Goal: Complete application form

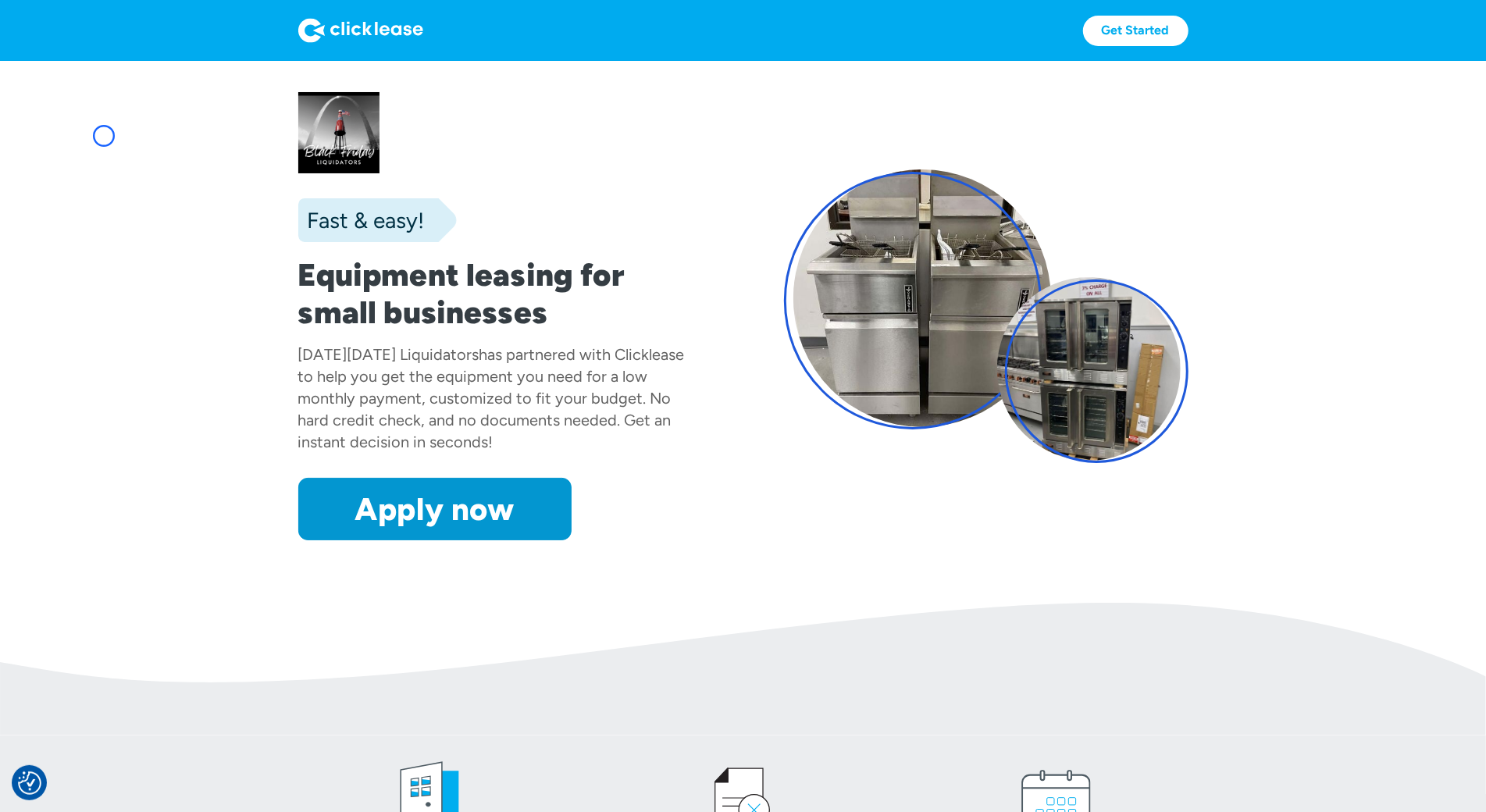
click at [104, 135] on section "Fast & easy! Equipment leasing for small businesses [DATE][DATE] Liquidators ha…" at bounding box center [743, 331] width 1486 height 542
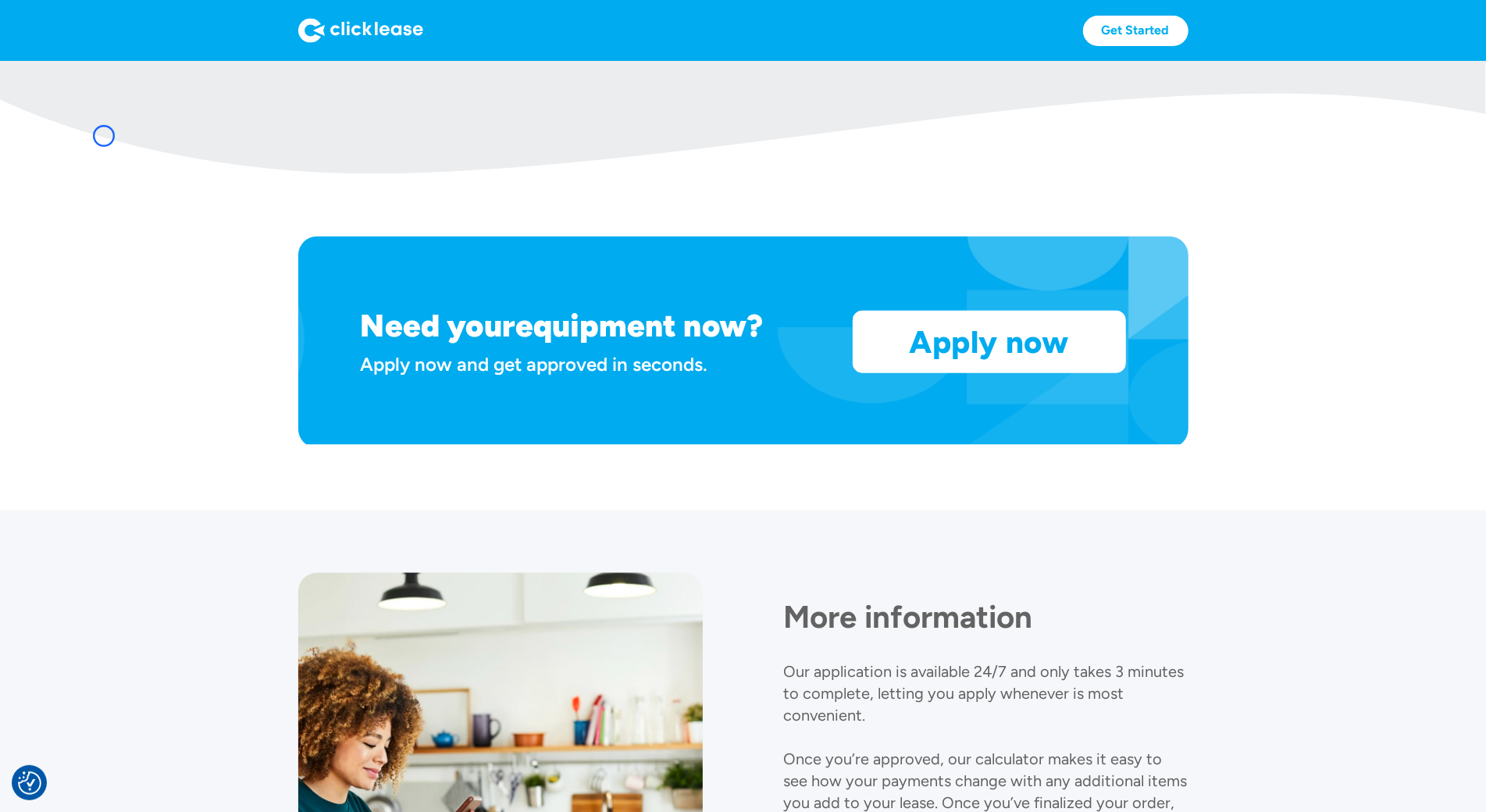
scroll to position [1288, 0]
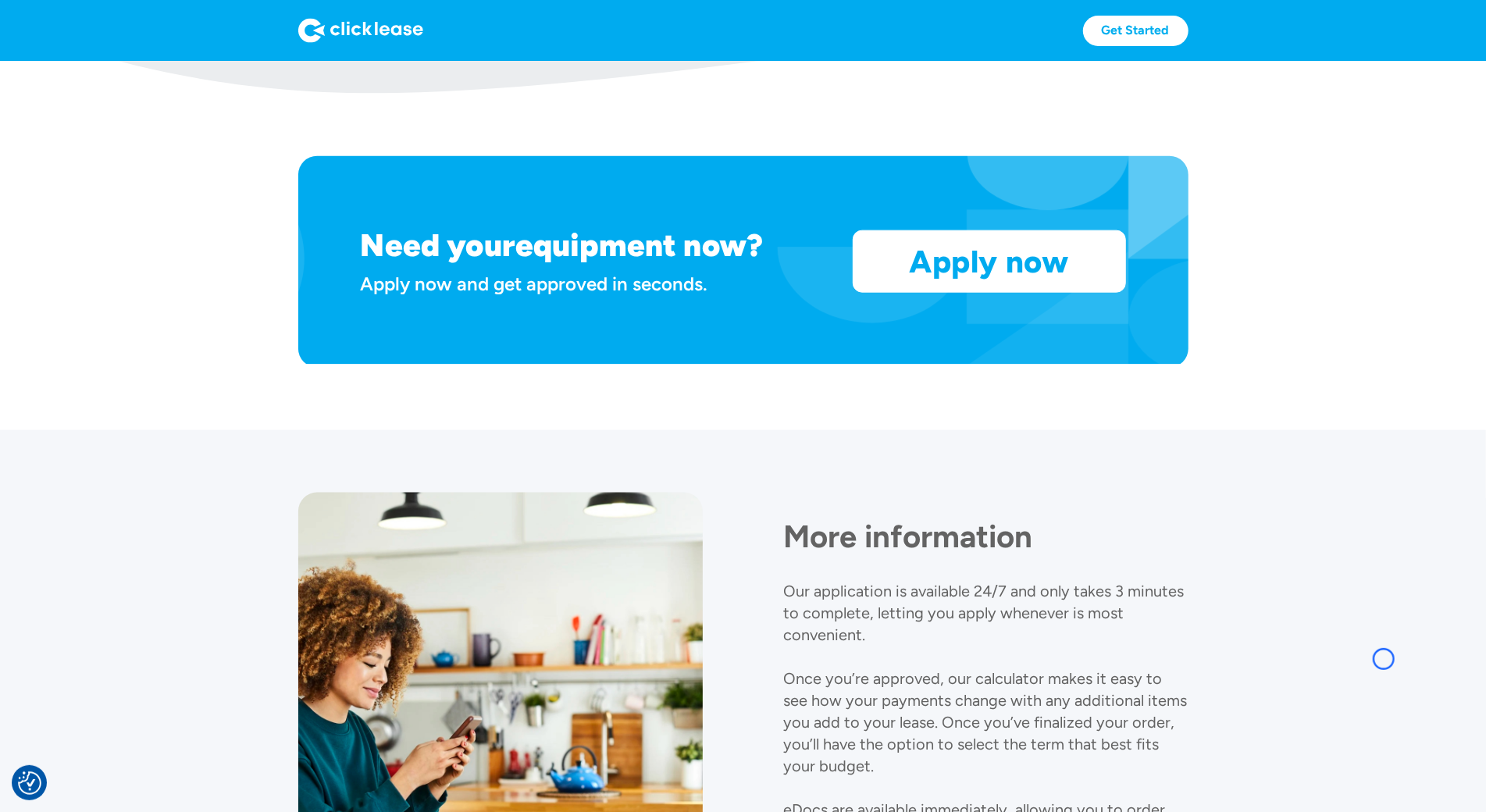
click at [104, 93] on img at bounding box center [743, 26] width 1486 height 133
click at [140, 93] on img at bounding box center [743, 26] width 1486 height 133
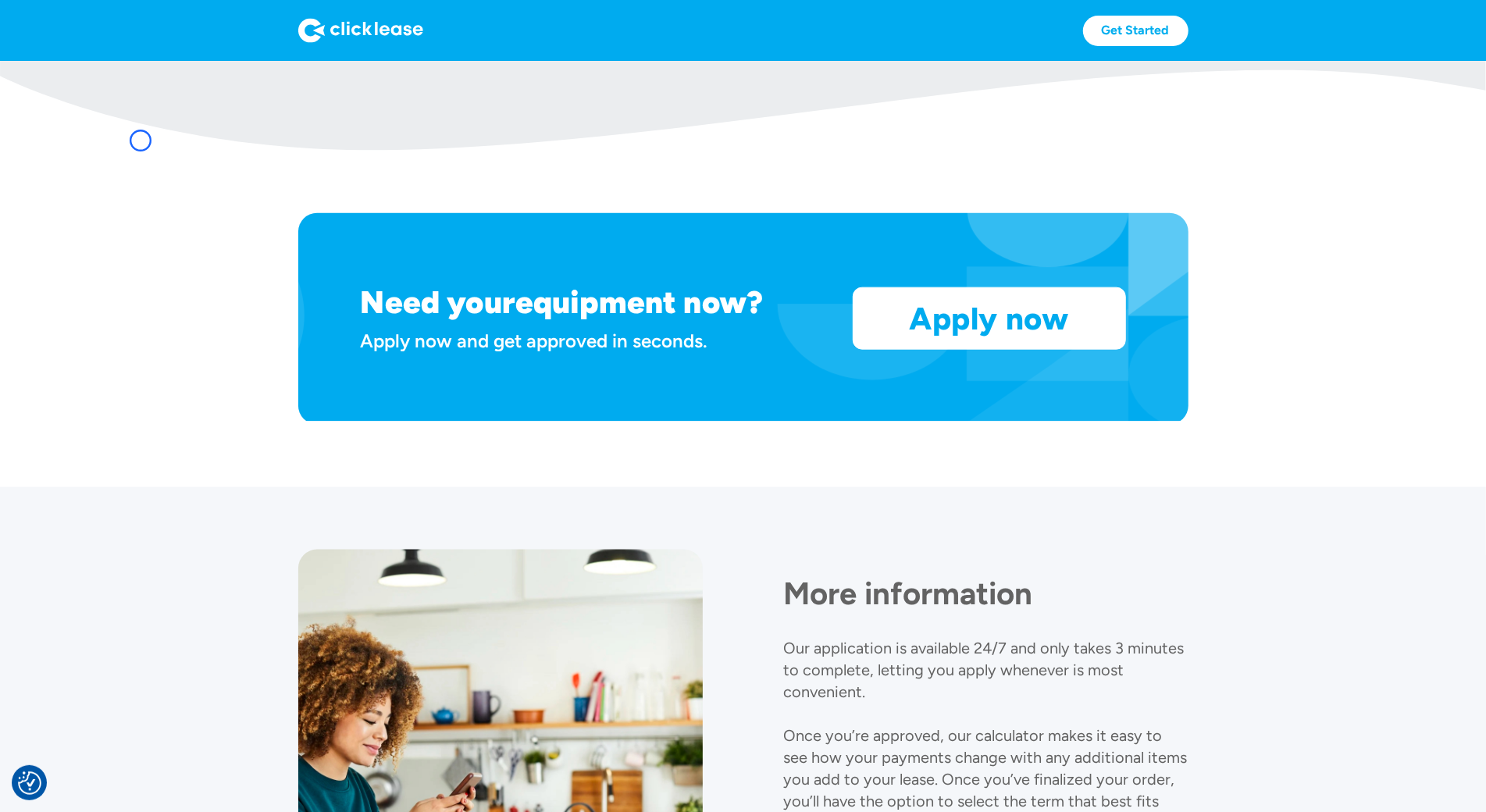
scroll to position [1217, 0]
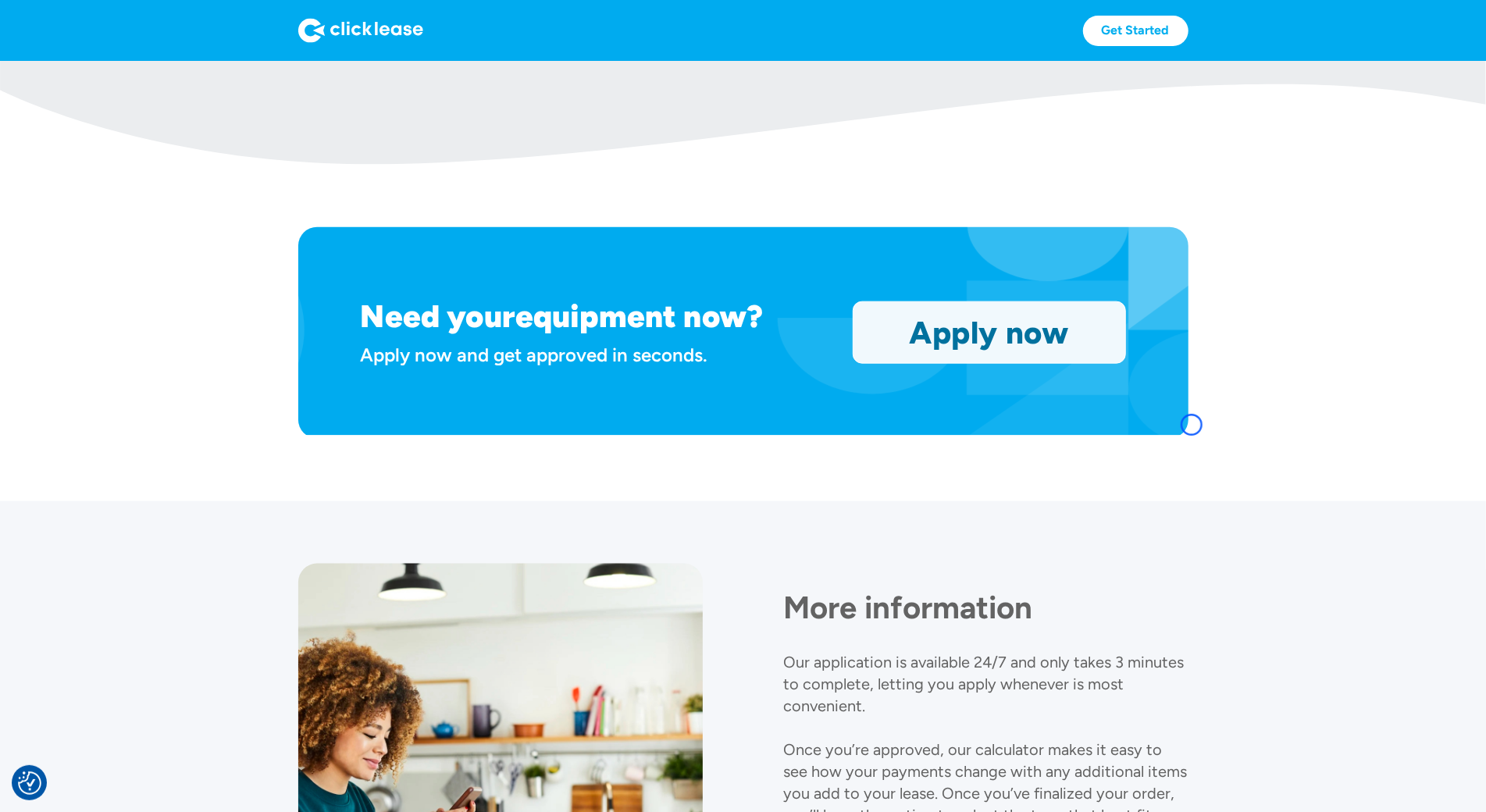
click at [1125, 363] on link "Apply now" at bounding box center [990, 332] width 272 height 60
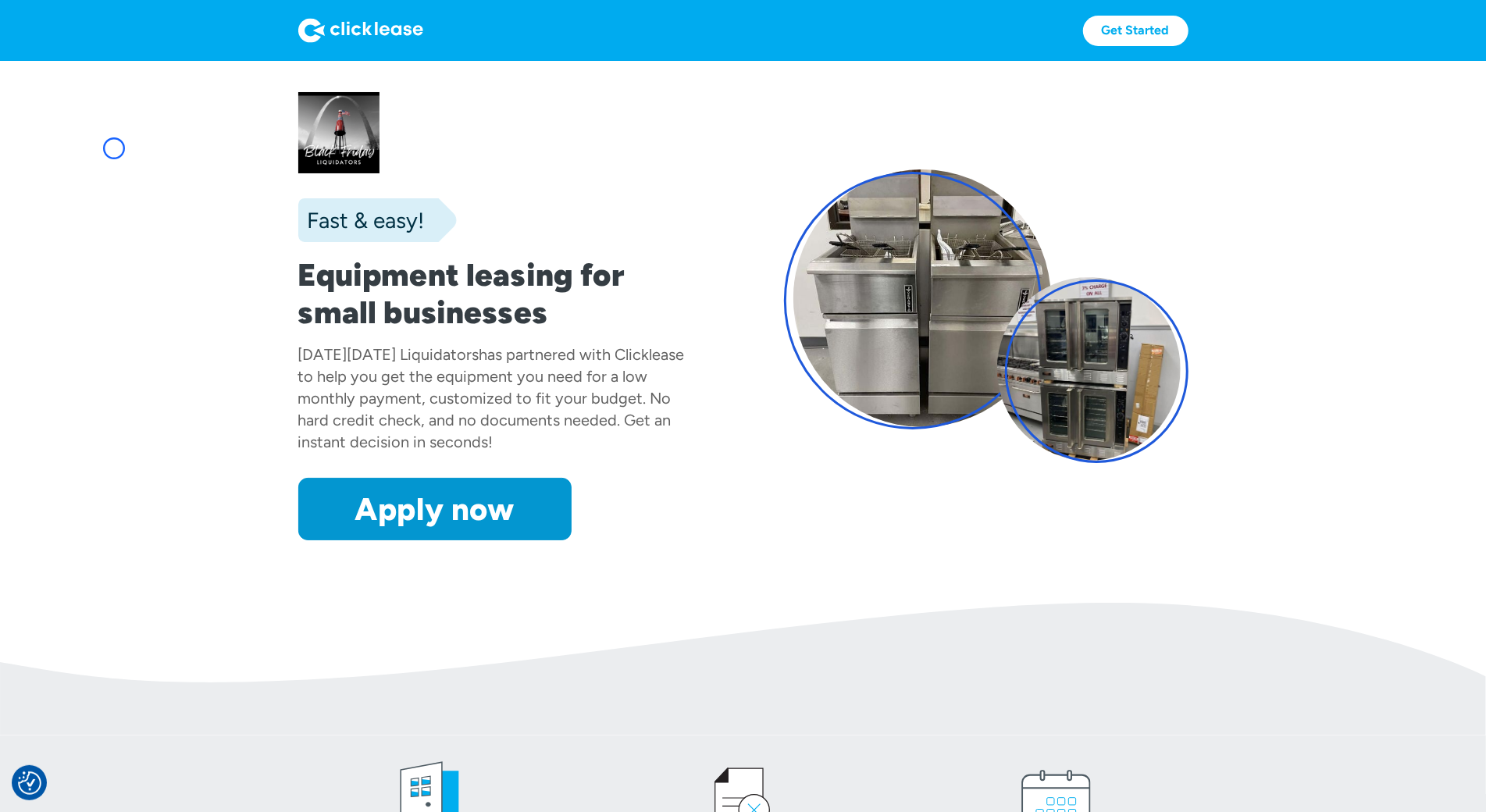
click at [114, 148] on section "Fast & easy! Equipment leasing for small businesses [DATE][DATE] Liquidators ha…" at bounding box center [743, 331] width 1486 height 542
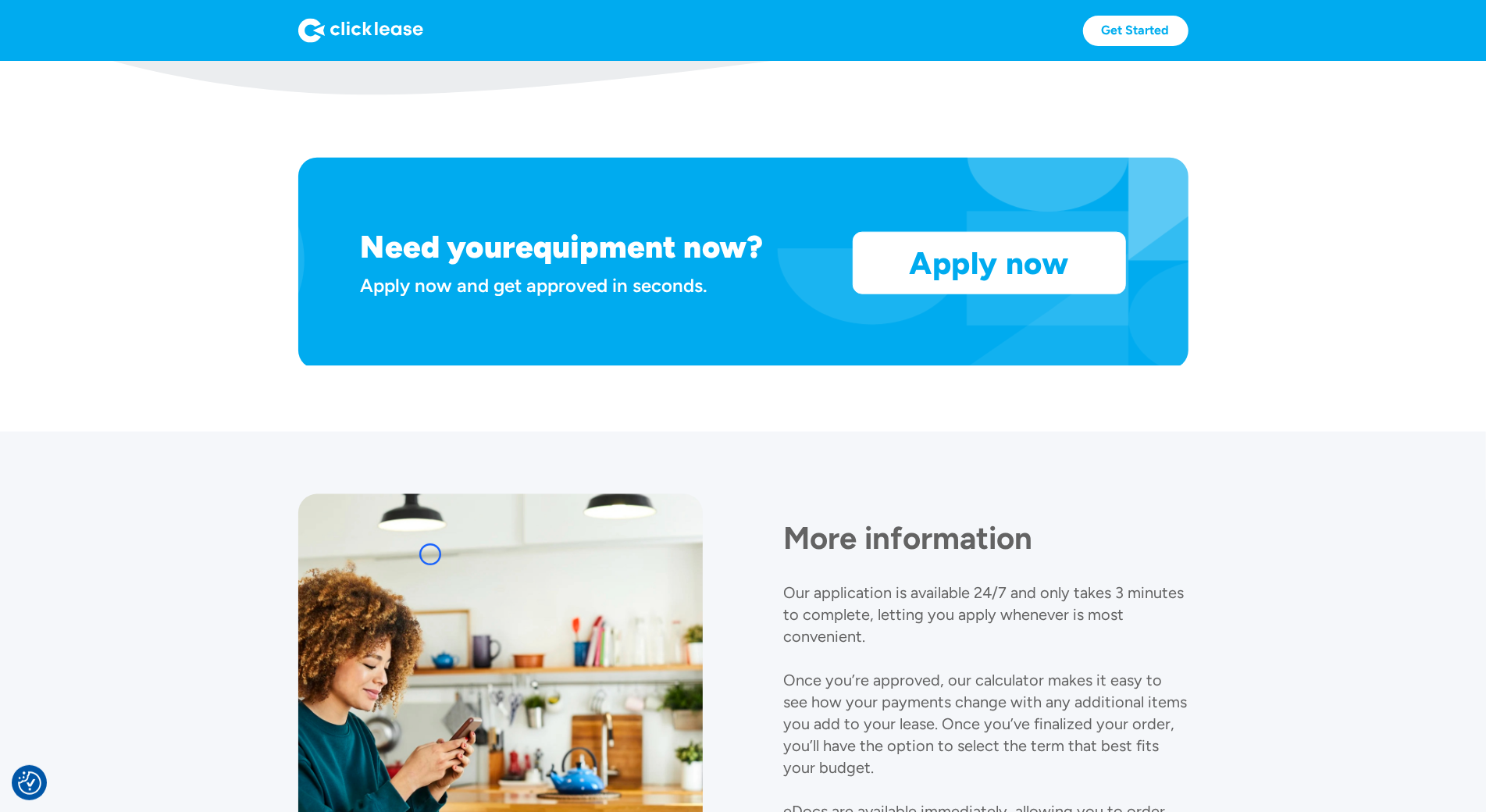
scroll to position [1317, 0]
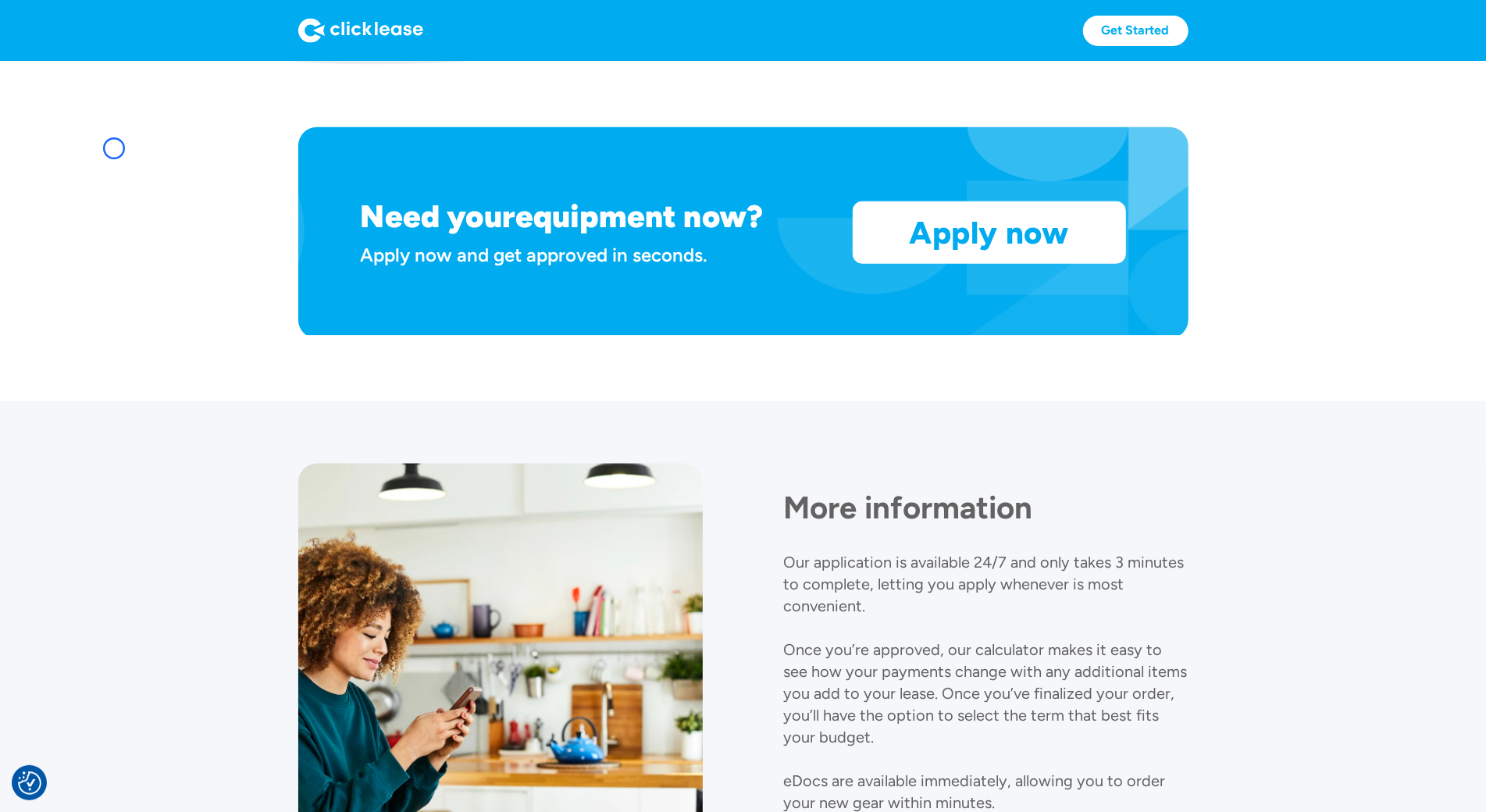
click at [114, 148] on section "Need your equipment now? Apply now and get approved in seconds. Apply now Apply…" at bounding box center [743, 232] width 1486 height 336
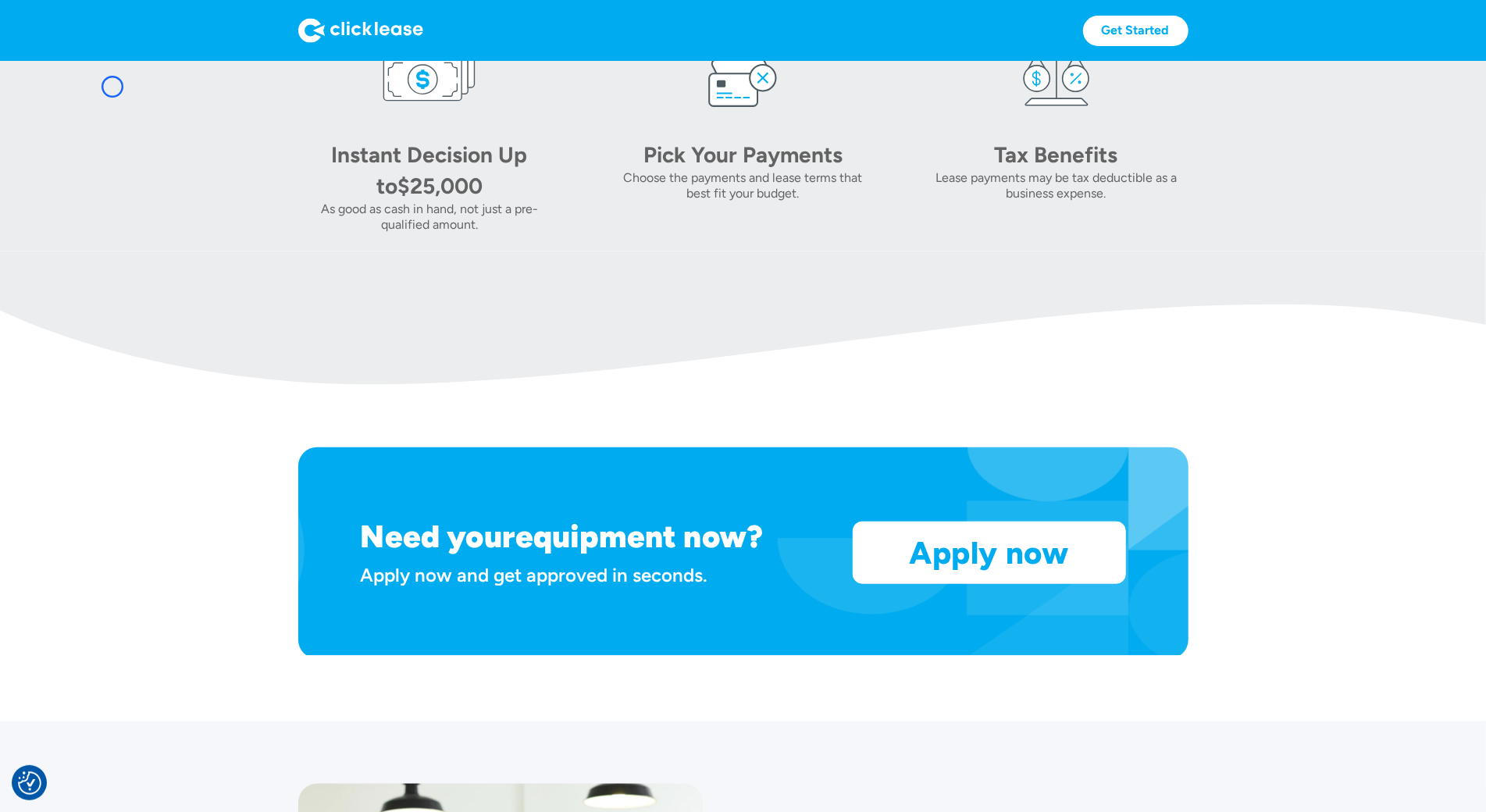
scroll to position [940, 0]
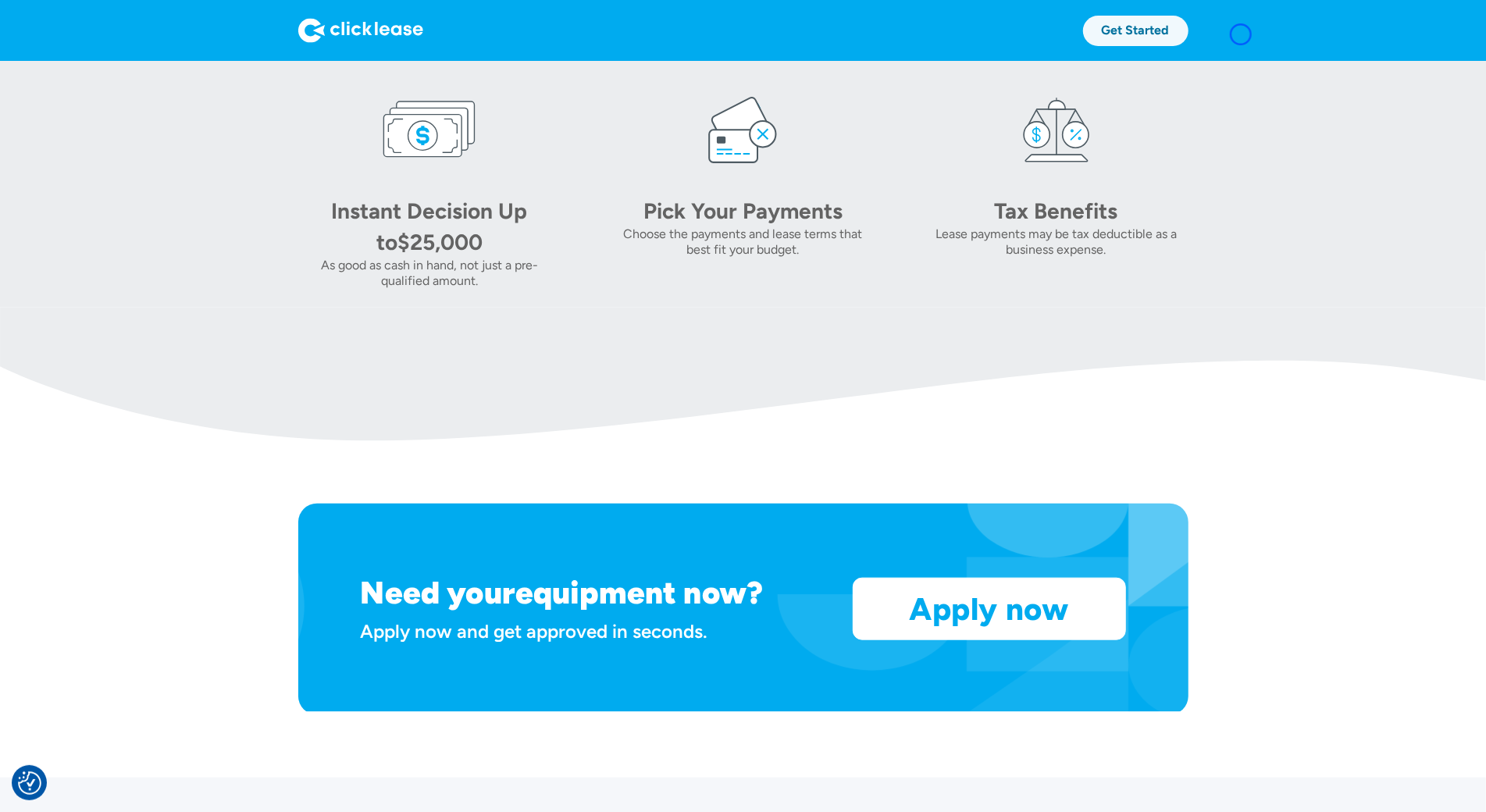
click at [1189, 34] on link "Get Started" at bounding box center [1136, 30] width 105 height 30
